Goal: Information Seeking & Learning: Learn about a topic

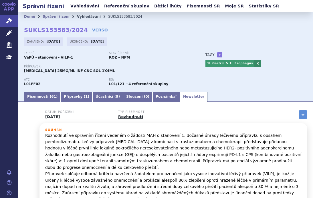
click at [82, 16] on link "Vyhledávání" at bounding box center [89, 17] width 24 height 4
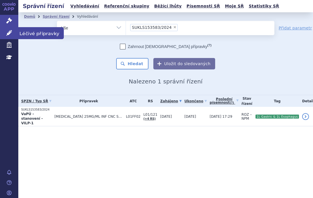
click at [8, 33] on icon at bounding box center [9, 33] width 6 height 6
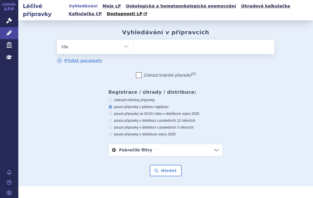
click at [154, 48] on ul at bounding box center [203, 46] width 141 height 12
click at [133, 48] on select at bounding box center [133, 46] width 0 height 14
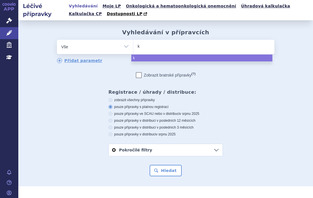
type input "ke"
type input "key"
type input "keyt"
type input "keytr"
type input "keytrud"
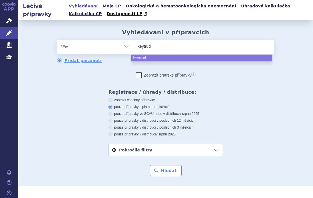
type input "[MEDICAL_DATA]"
select select "[MEDICAL_DATA]"
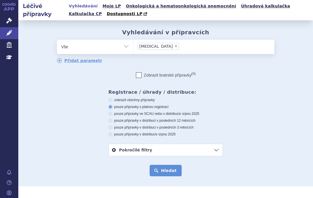
click at [172, 168] on button "Hledat" at bounding box center [166, 170] width 32 height 11
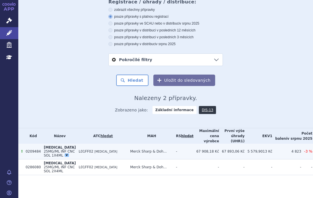
scroll to position [99, 0]
click at [55, 146] on span "[MEDICAL_DATA]" at bounding box center [60, 148] width 32 height 4
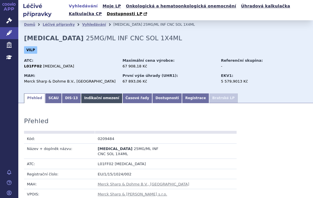
click at [102, 99] on link "Indikační omezení" at bounding box center [101, 99] width 41 height 10
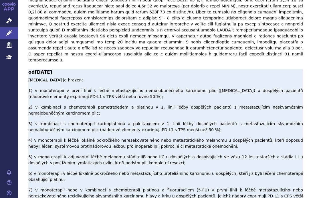
scroll to position [429, 0]
